Goal: Information Seeking & Learning: Learn about a topic

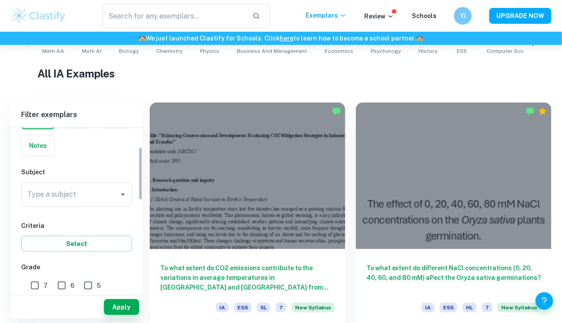
scroll to position [63, 0]
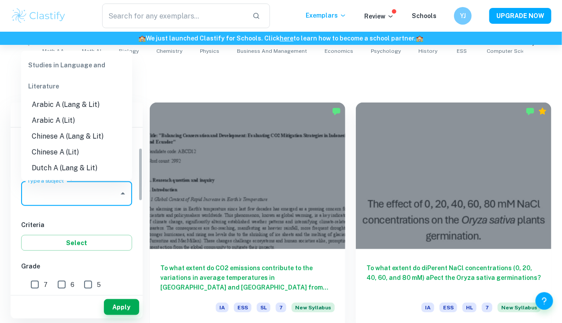
click at [79, 196] on input "Type a subject" at bounding box center [70, 193] width 90 height 17
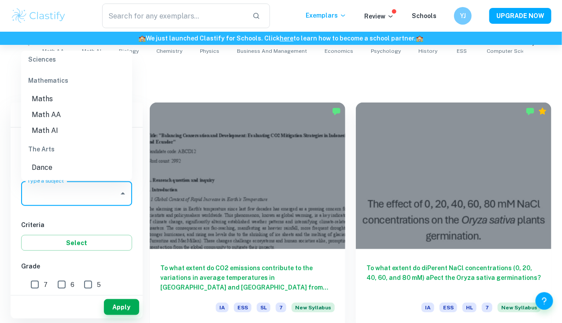
scroll to position [1190, 0]
click at [61, 114] on li "Math AA" at bounding box center [76, 115] width 111 height 16
type input "Math AA"
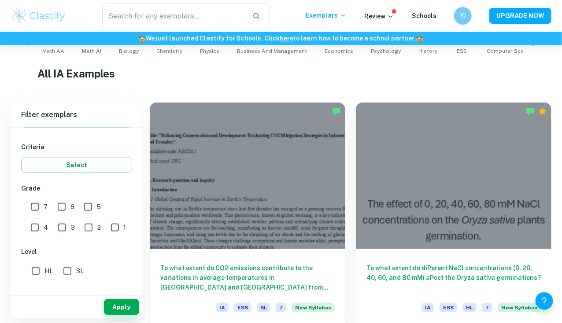
scroll to position [218, 0]
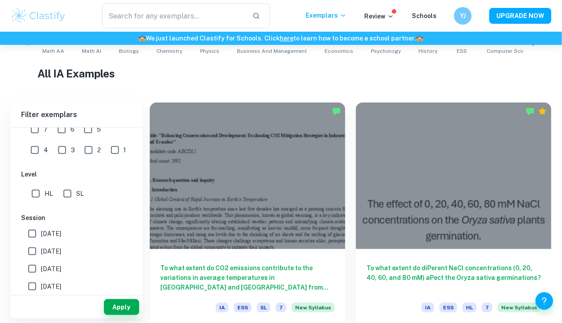
click at [35, 201] on div "IB College Category IA EE TOK Notes Subject Type a subject Math AA Type a subje…" at bounding box center [77, 164] width 132 height 509
click at [35, 199] on input "HL" at bounding box center [36, 194] width 18 height 18
checkbox input "true"
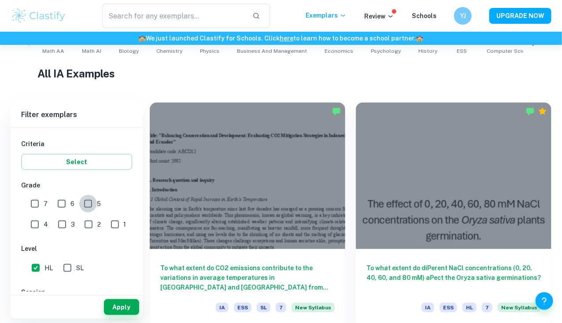
click at [84, 203] on input "5" at bounding box center [88, 204] width 18 height 18
checkbox input "true"
click at [62, 203] on input "6" at bounding box center [62, 204] width 18 height 18
checkbox input "true"
click at [28, 203] on input "7" at bounding box center [35, 204] width 18 height 18
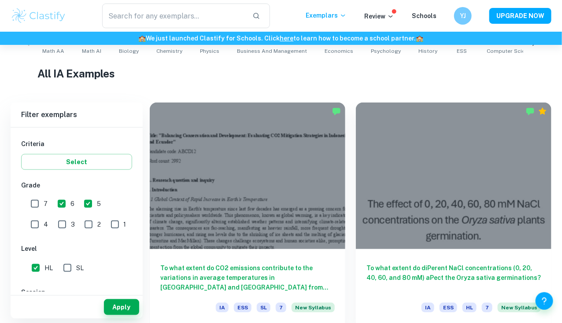
checkbox input "true"
click at [117, 310] on button "Apply" at bounding box center [121, 307] width 35 height 16
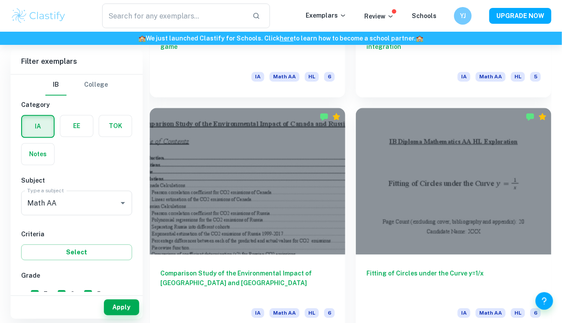
scroll to position [1847, 0]
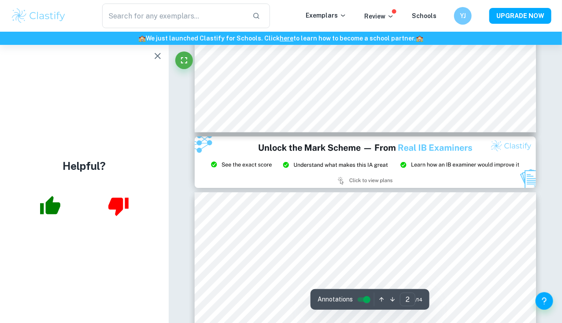
scroll to position [946, 0]
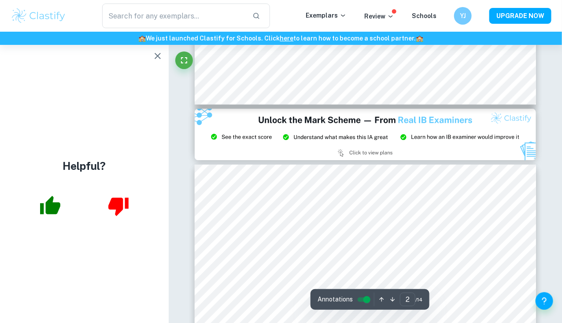
type input "3"
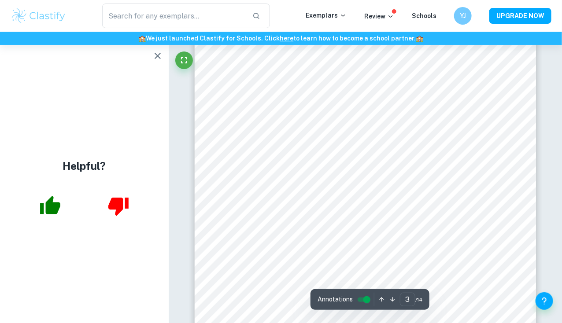
scroll to position [1177, 0]
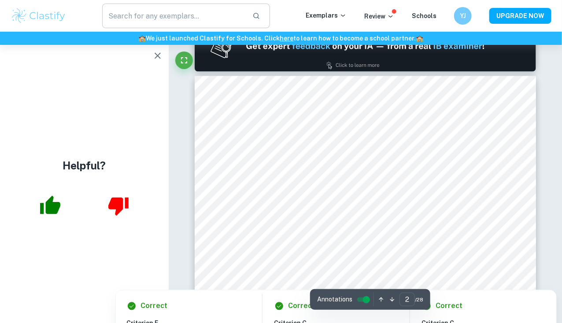
scroll to position [478, 0]
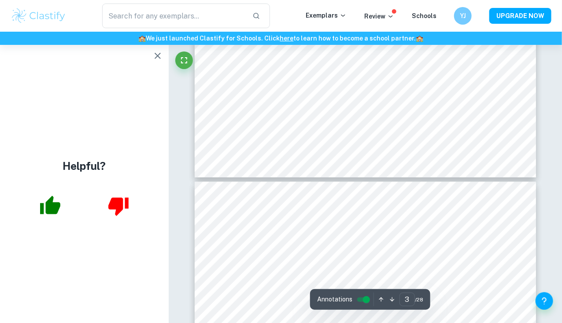
type input "4"
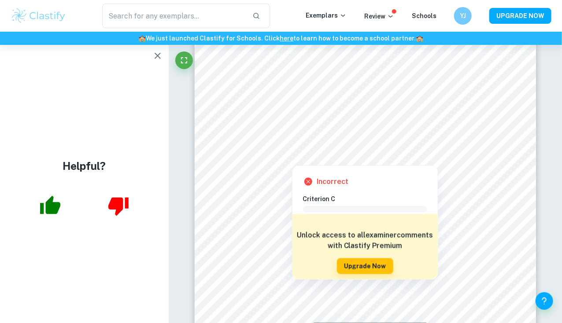
click at [292, 161] on div at bounding box center [292, 159] width 2 height 7
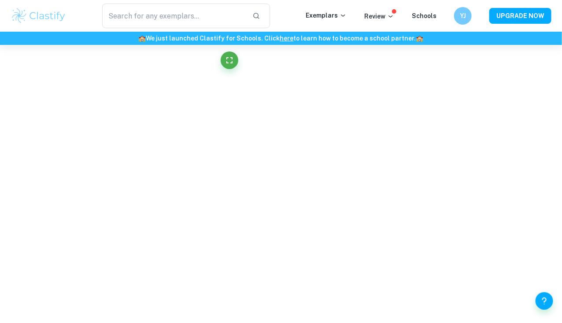
scroll to position [2070, 0]
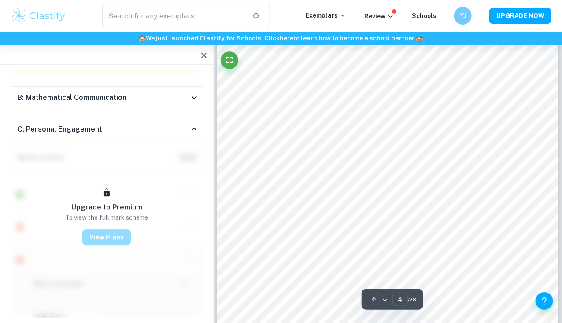
click at [110, 230] on button "View Plans" at bounding box center [106, 238] width 48 height 16
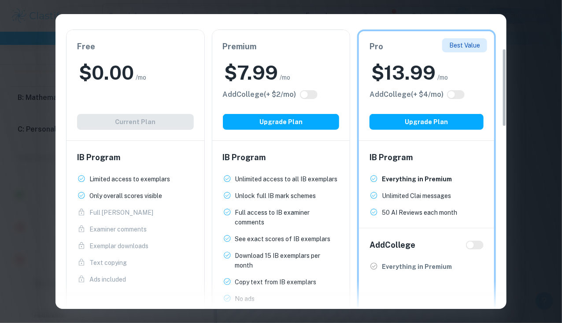
scroll to position [129, 0]
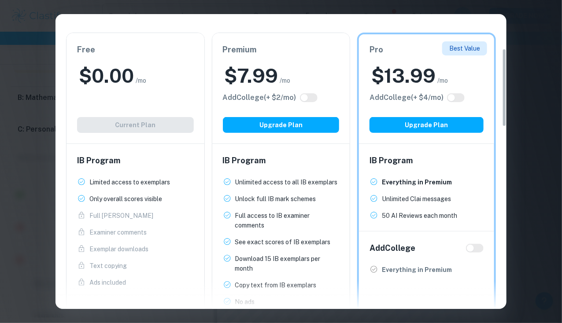
click at [535, 105] on div "Easily Ace Your IB Coursework & Crush College Essays. Get Clastify Premium Get …" at bounding box center [281, 161] width 562 height 323
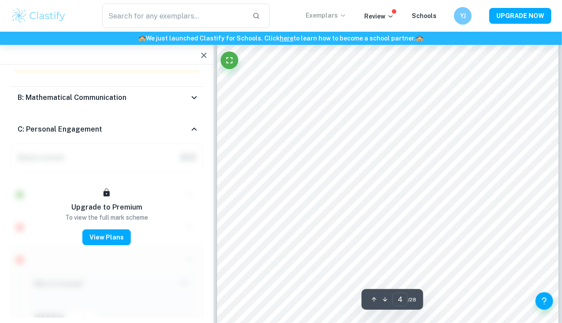
scroll to position [1423, 0]
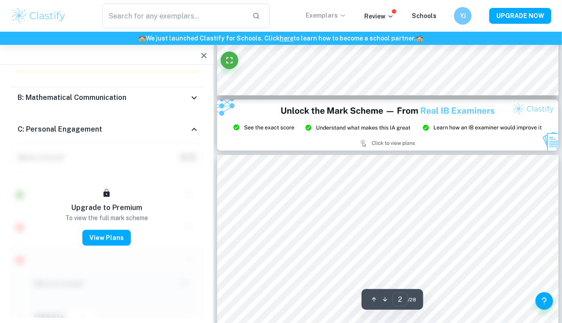
type input "3"
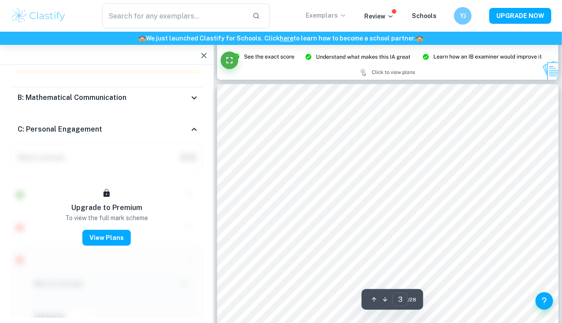
scroll to position [918, 0]
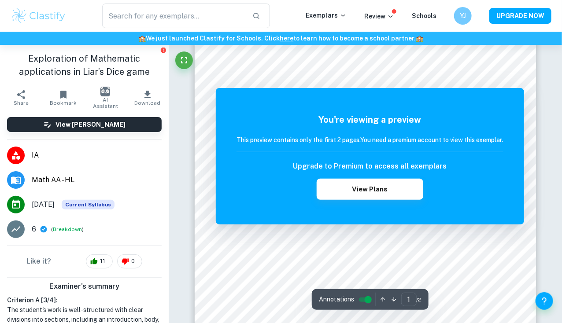
scroll to position [96, 0]
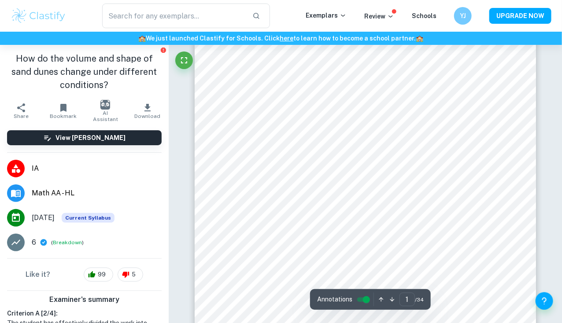
scroll to position [362, 0]
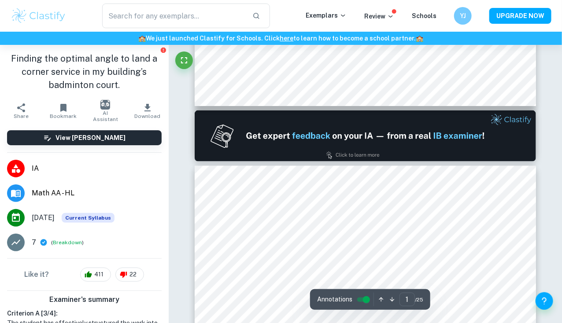
type input "2"
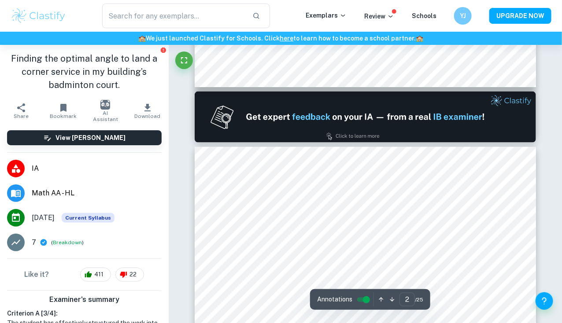
scroll to position [454, 0]
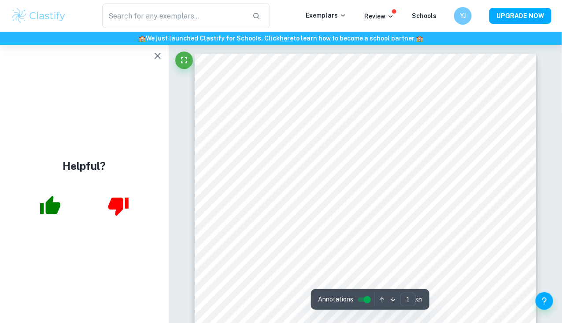
click at [159, 57] on icon "button" at bounding box center [158, 56] width 6 height 6
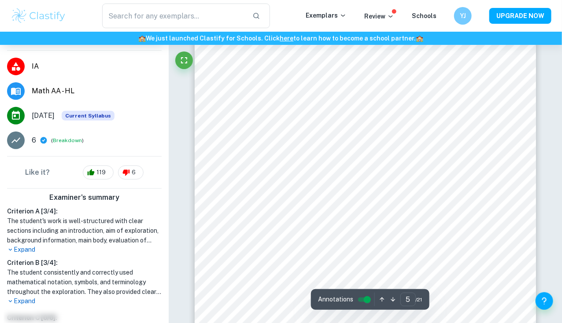
scroll to position [1947, 0]
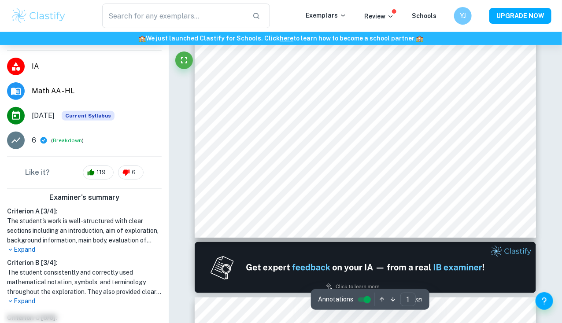
type input "2"
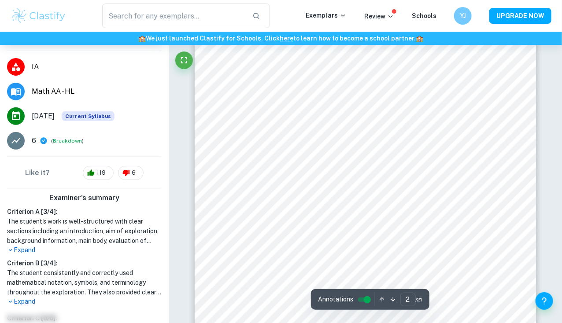
scroll to position [643, 0]
